Goal: Navigation & Orientation: Understand site structure

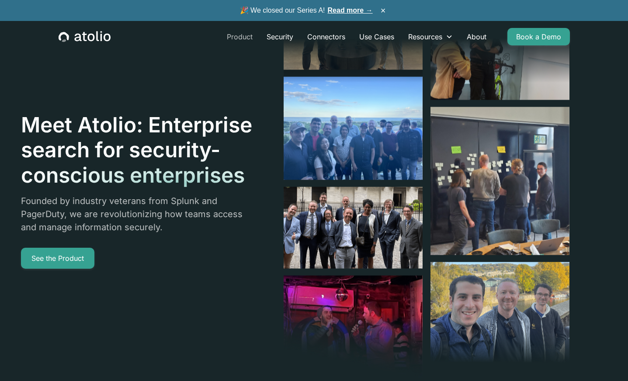
click at [238, 33] on link "Product" at bounding box center [240, 36] width 40 height 17
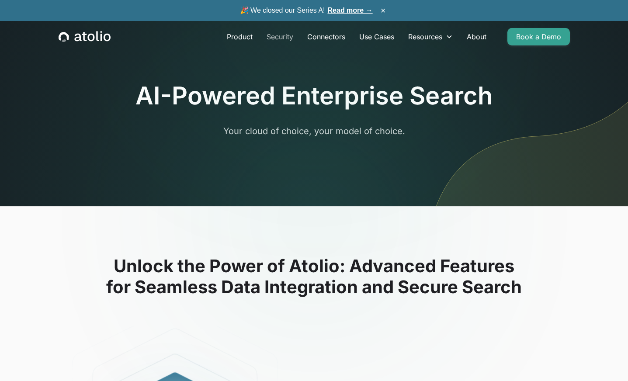
click at [284, 40] on link "Security" at bounding box center [280, 36] width 41 height 17
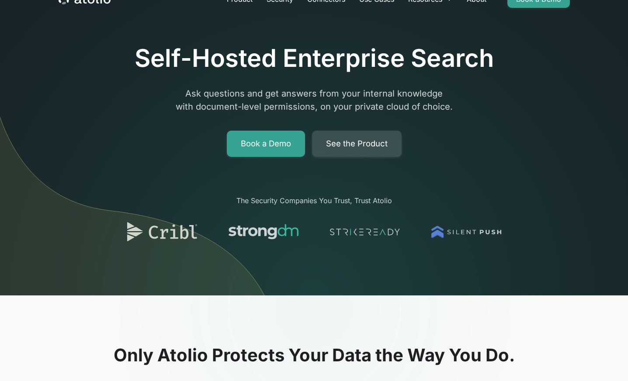
scroll to position [39, 0]
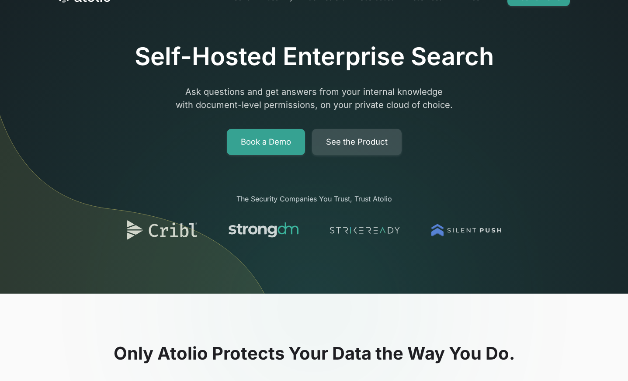
click at [358, 139] on link "See the Product" at bounding box center [357, 142] width 90 height 26
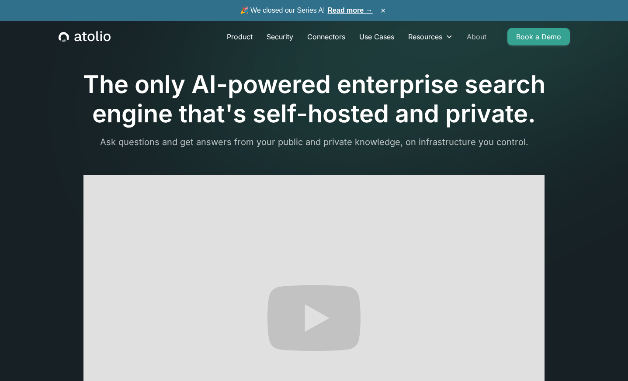
click at [477, 32] on link "About" at bounding box center [477, 36] width 34 height 17
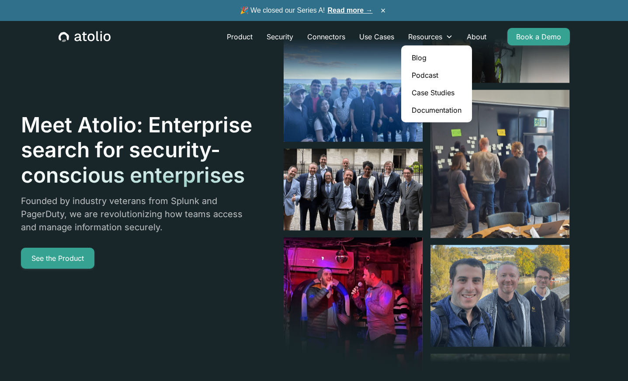
click at [416, 55] on link "Blog" at bounding box center [437, 57] width 64 height 17
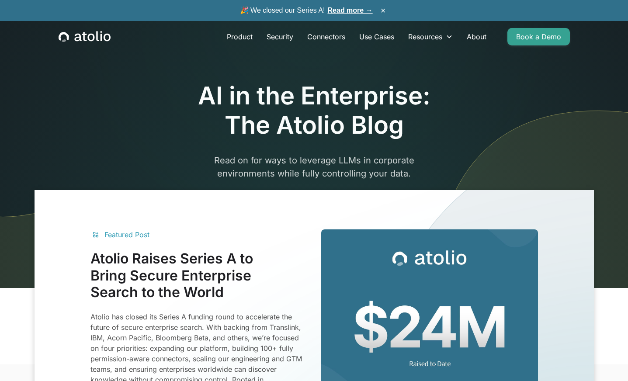
click at [371, 283] on img at bounding box center [429, 347] width 217 height 236
